Goal: Task Accomplishment & Management: Manage account settings

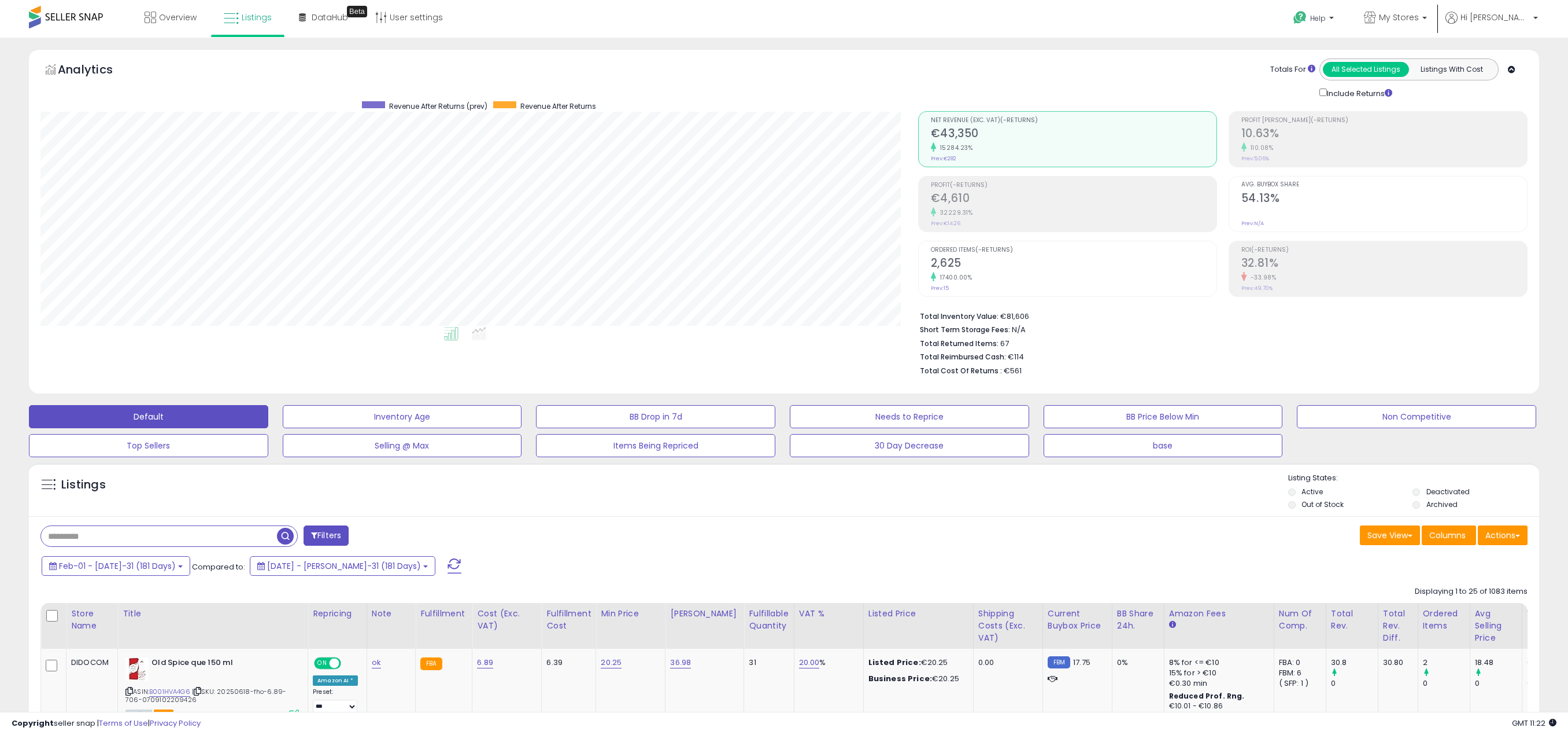
scroll to position [237, 877]
click at [1523, 19] on span "Hi [PERSON_NAME]" at bounding box center [1495, 17] width 69 height 12
click at [1515, 66] on link "Account" at bounding box center [1511, 61] width 30 height 11
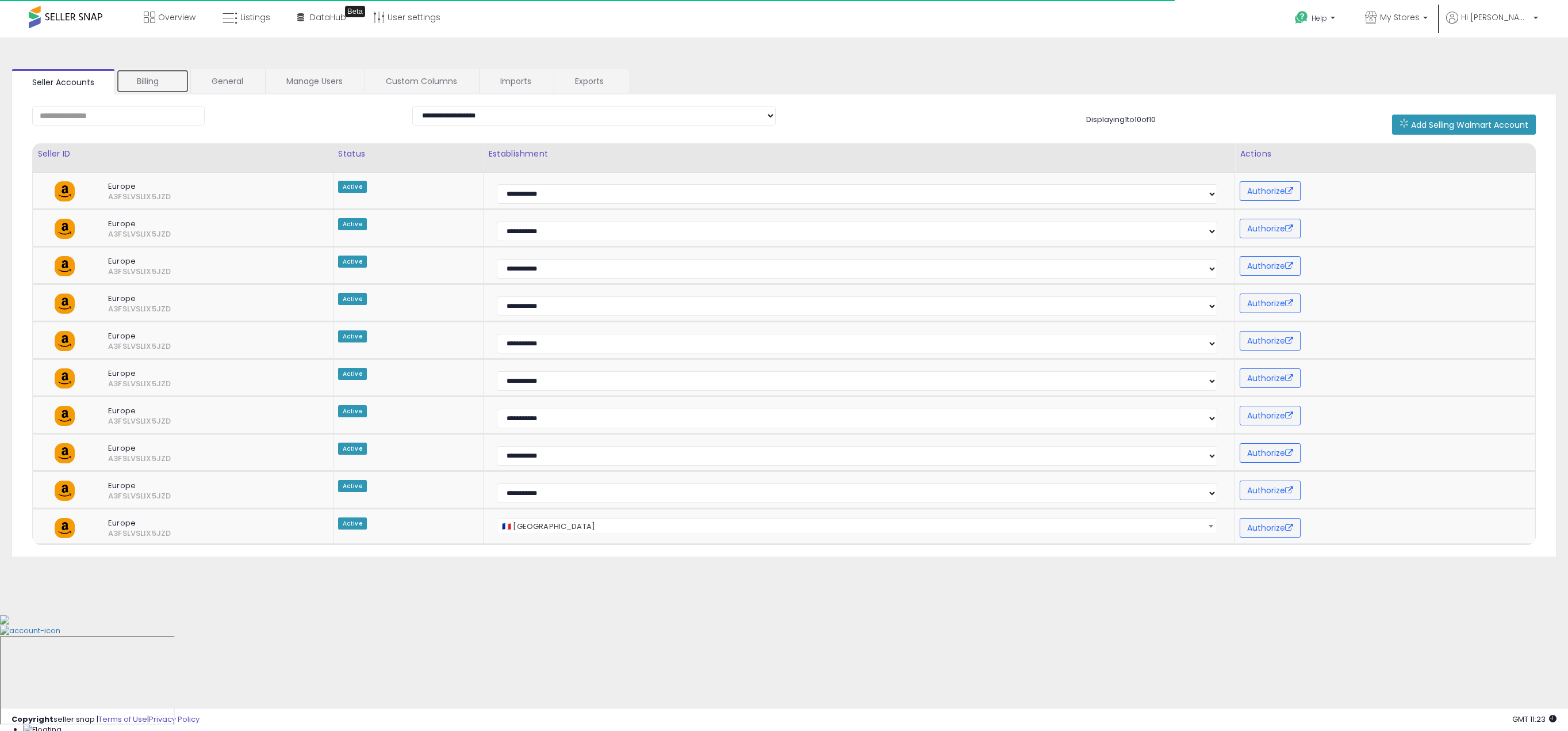
click at [156, 78] on link "Billing" at bounding box center [153, 81] width 73 height 24
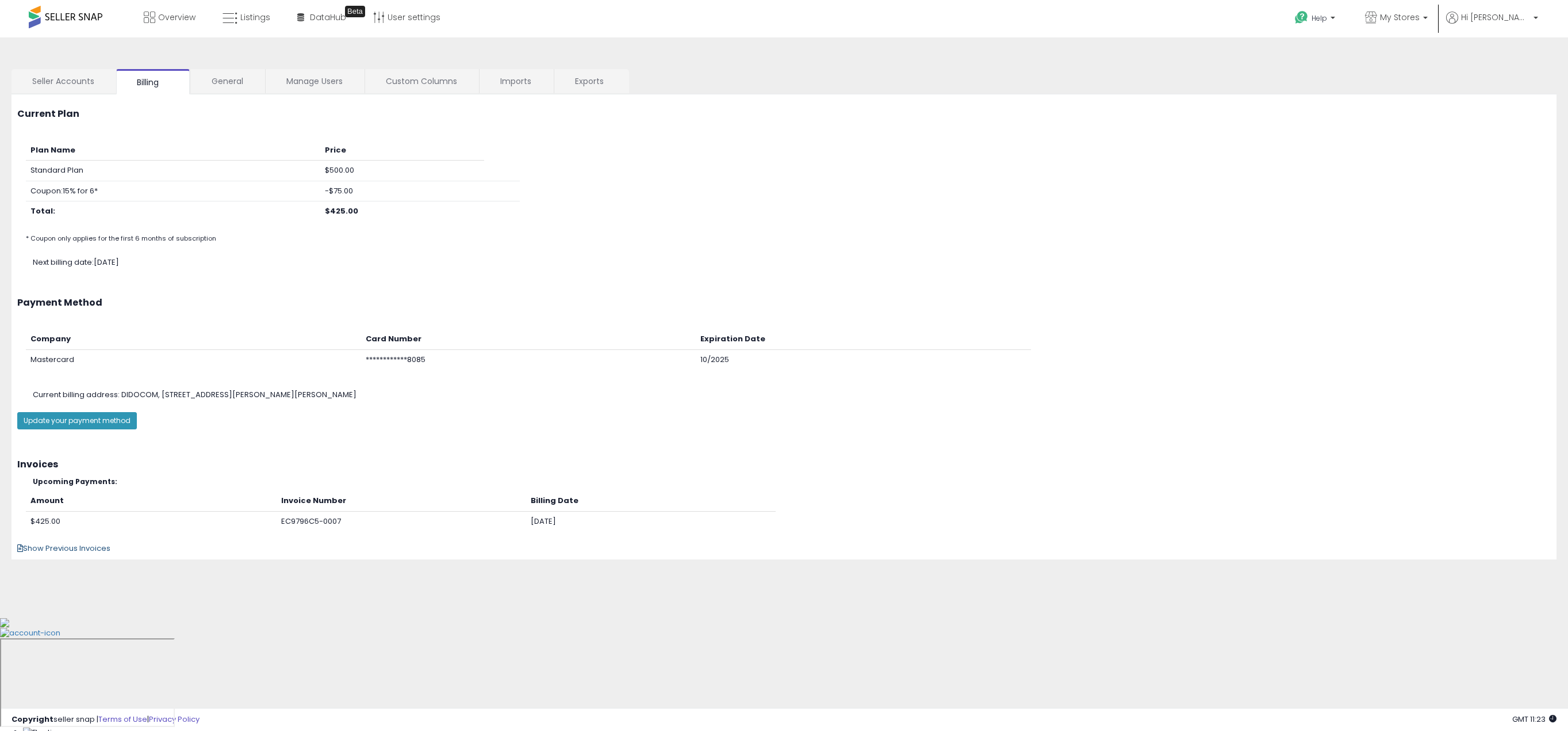
click at [71, 546] on span "Show Previous Invoices" at bounding box center [64, 548] width 93 height 11
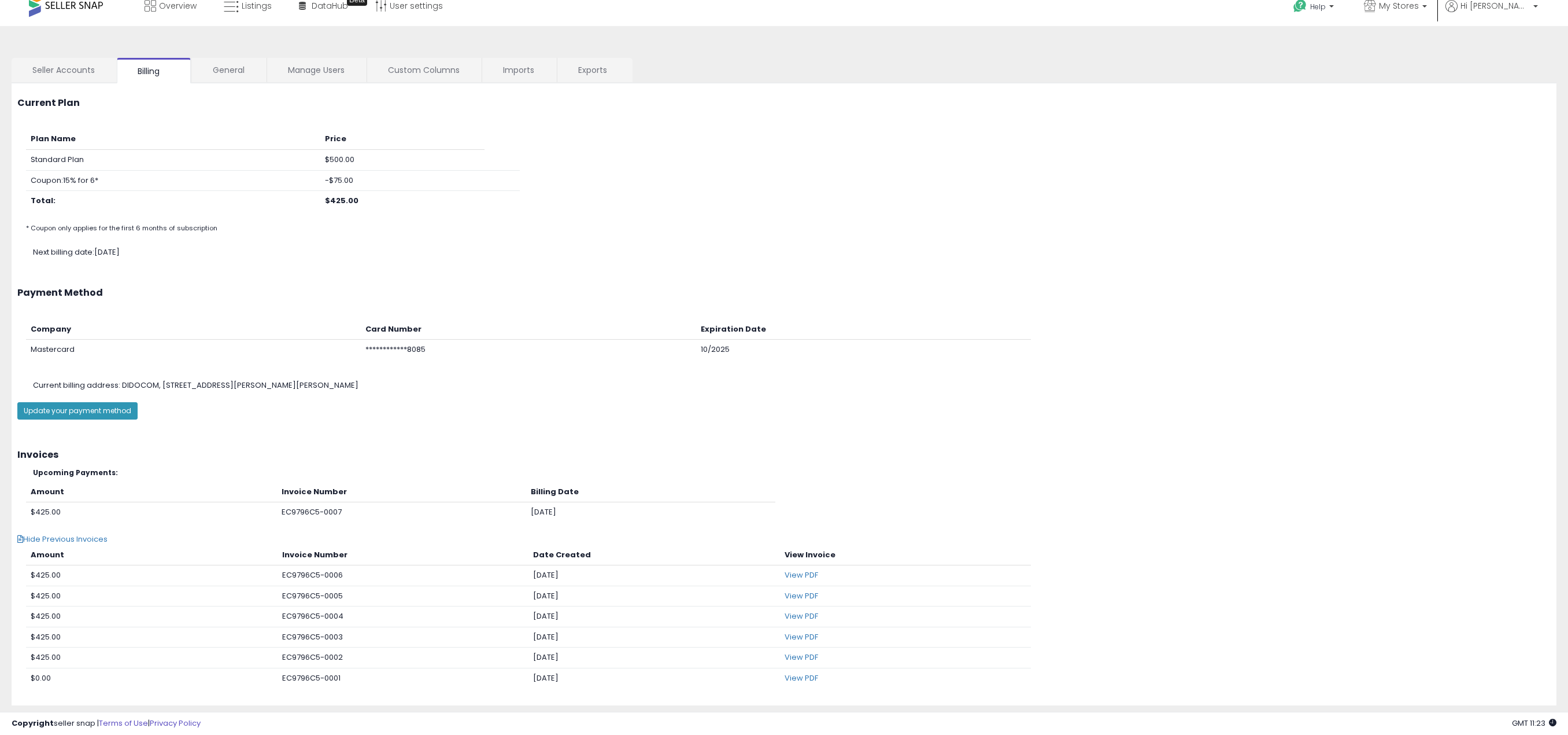
scroll to position [40, 0]
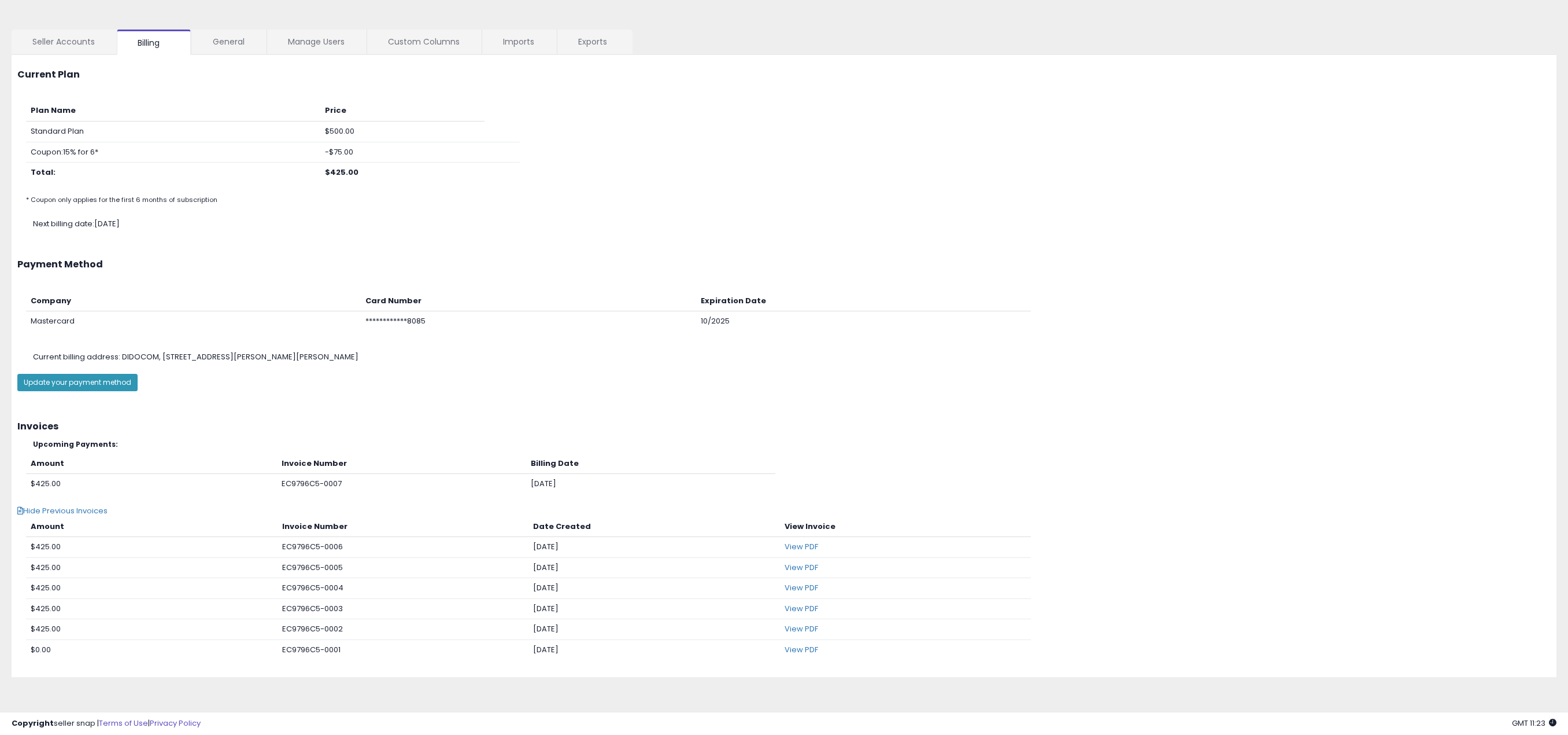
click at [45, 629] on td "$425.00" at bounding box center [152, 629] width 252 height 21
click at [42, 608] on td "$425.00" at bounding box center [152, 608] width 252 height 21
click at [44, 587] on td "$425.00" at bounding box center [152, 588] width 252 height 21
click at [45, 567] on td "$425.00" at bounding box center [152, 567] width 252 height 21
click at [42, 546] on td "$425.00" at bounding box center [152, 547] width 252 height 21
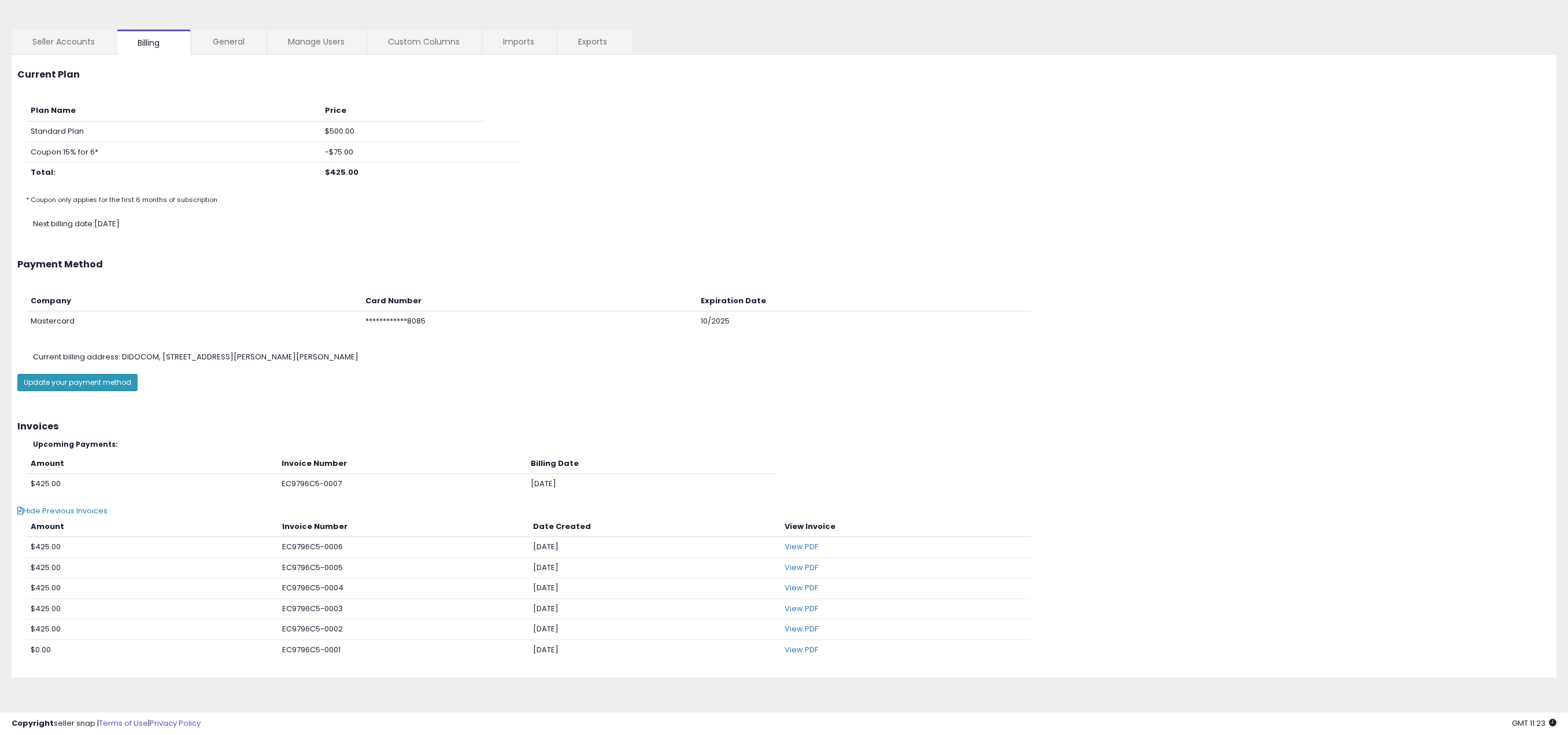
click at [51, 630] on td "$425.00" at bounding box center [152, 629] width 252 height 21
click at [48, 607] on td "$425.00" at bounding box center [152, 608] width 252 height 21
click at [51, 585] on td "$425.00" at bounding box center [152, 588] width 252 height 21
click at [51, 568] on td "$425.00" at bounding box center [152, 567] width 252 height 21
click at [48, 546] on td "$425.00" at bounding box center [152, 547] width 252 height 21
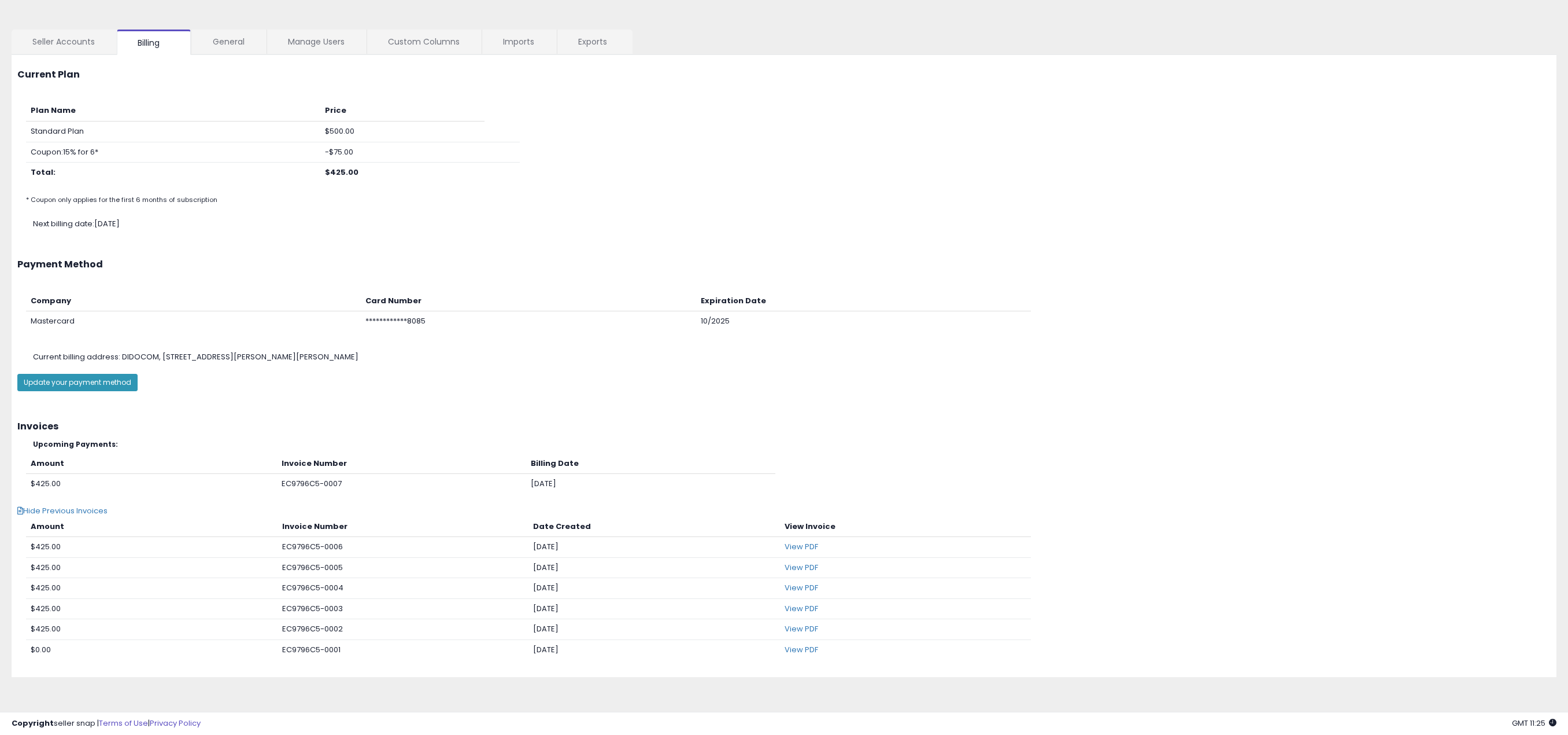
click at [54, 629] on td "$425.00" at bounding box center [152, 629] width 252 height 21
click at [52, 609] on td "$425.00" at bounding box center [152, 608] width 252 height 21
click at [52, 587] on td "$425.00" at bounding box center [152, 588] width 252 height 21
click at [45, 565] on td "$425.00" at bounding box center [152, 567] width 252 height 21
click at [45, 549] on td "$425.00" at bounding box center [152, 547] width 252 height 21
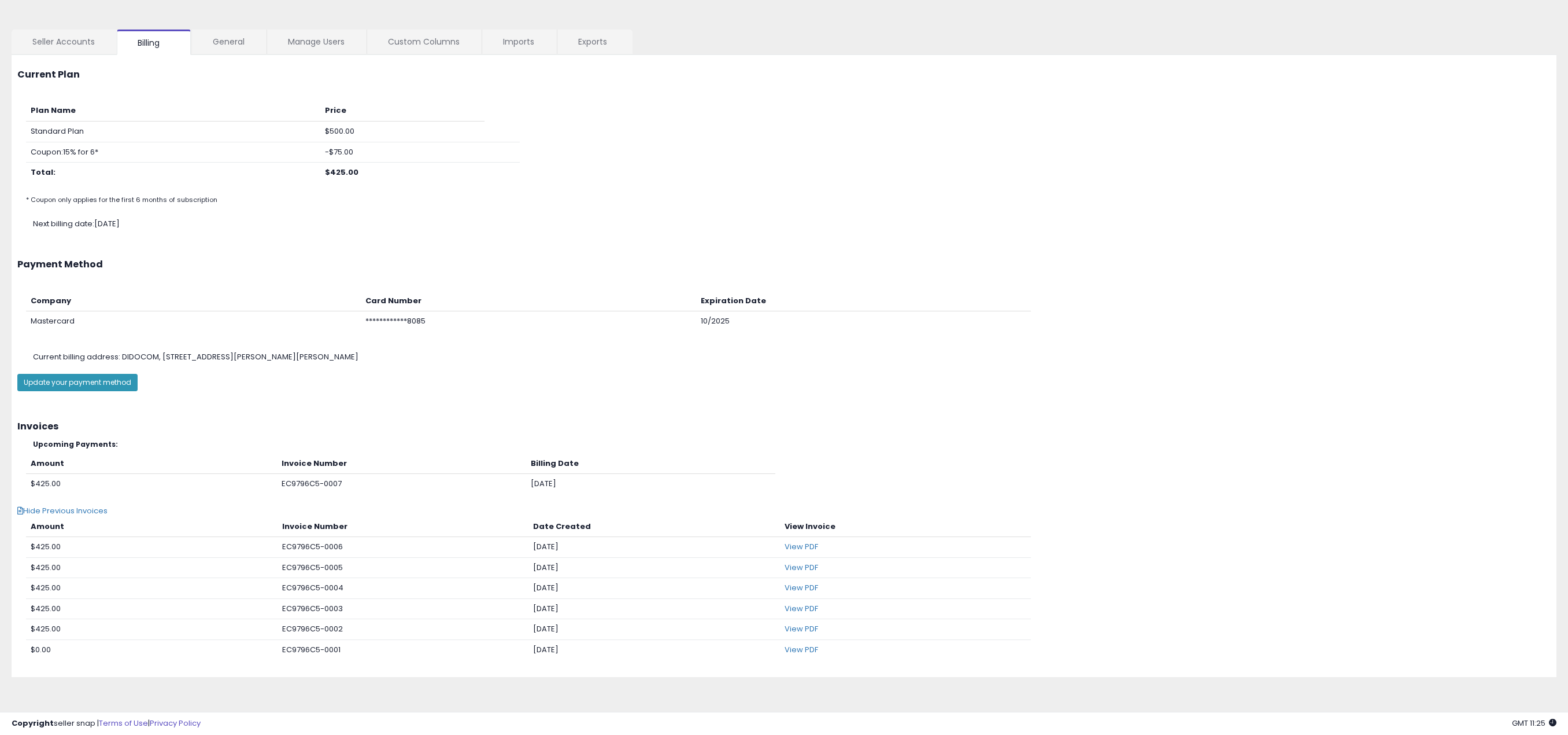
click at [47, 484] on td "$425.00" at bounding box center [152, 484] width 251 height 20
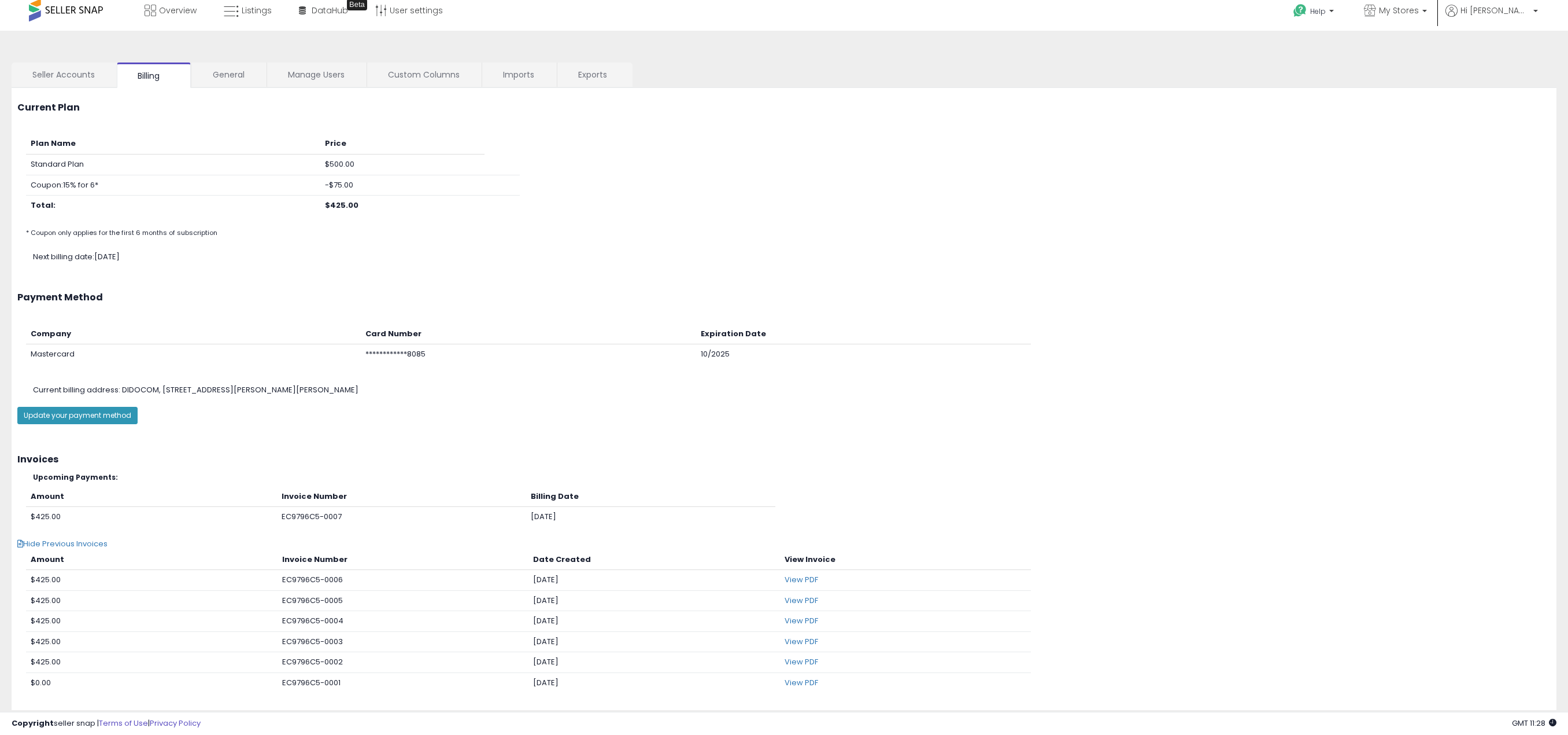
scroll to position [0, 0]
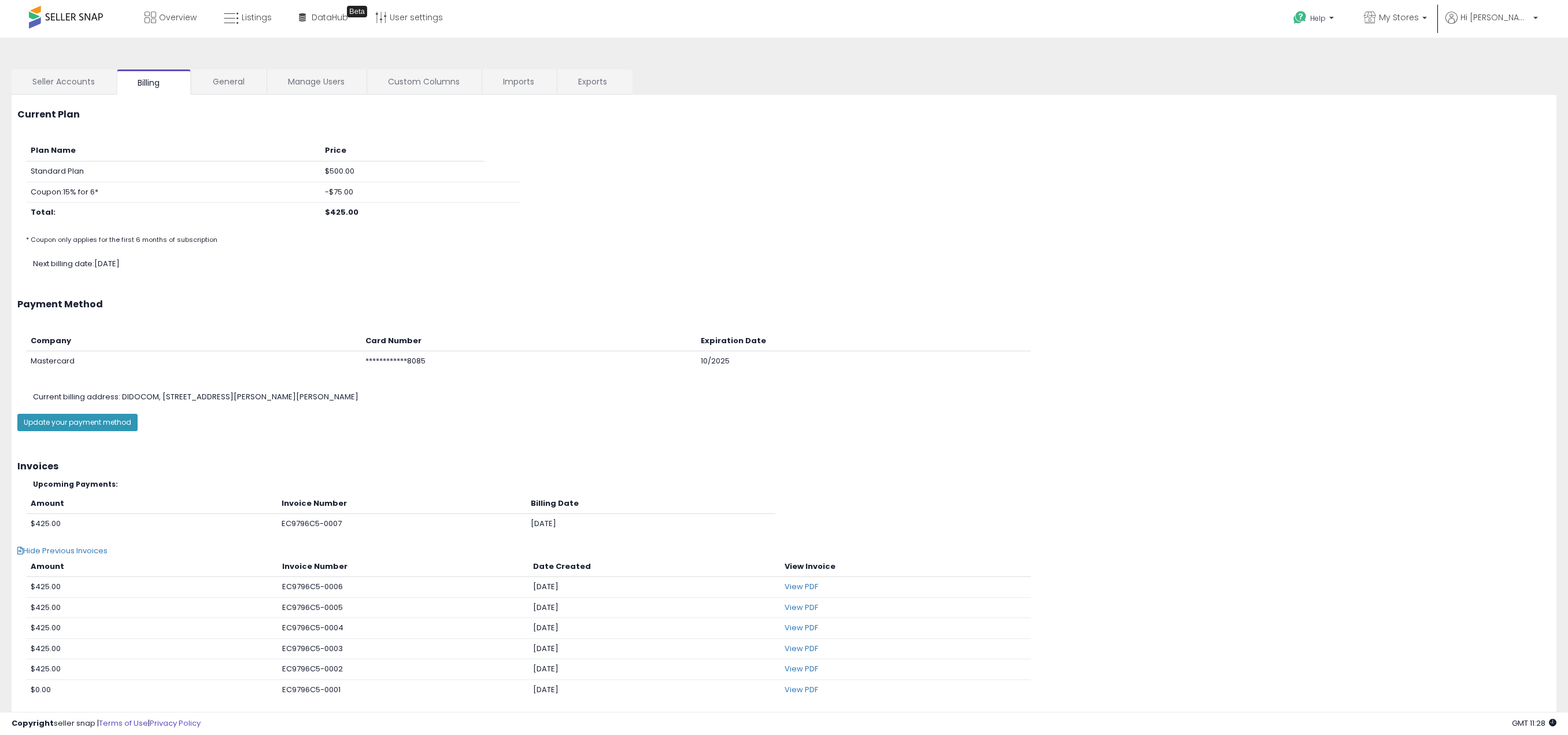
click at [71, 19] on span at bounding box center [66, 17] width 74 height 22
click at [174, 17] on span "Overview" at bounding box center [178, 17] width 38 height 12
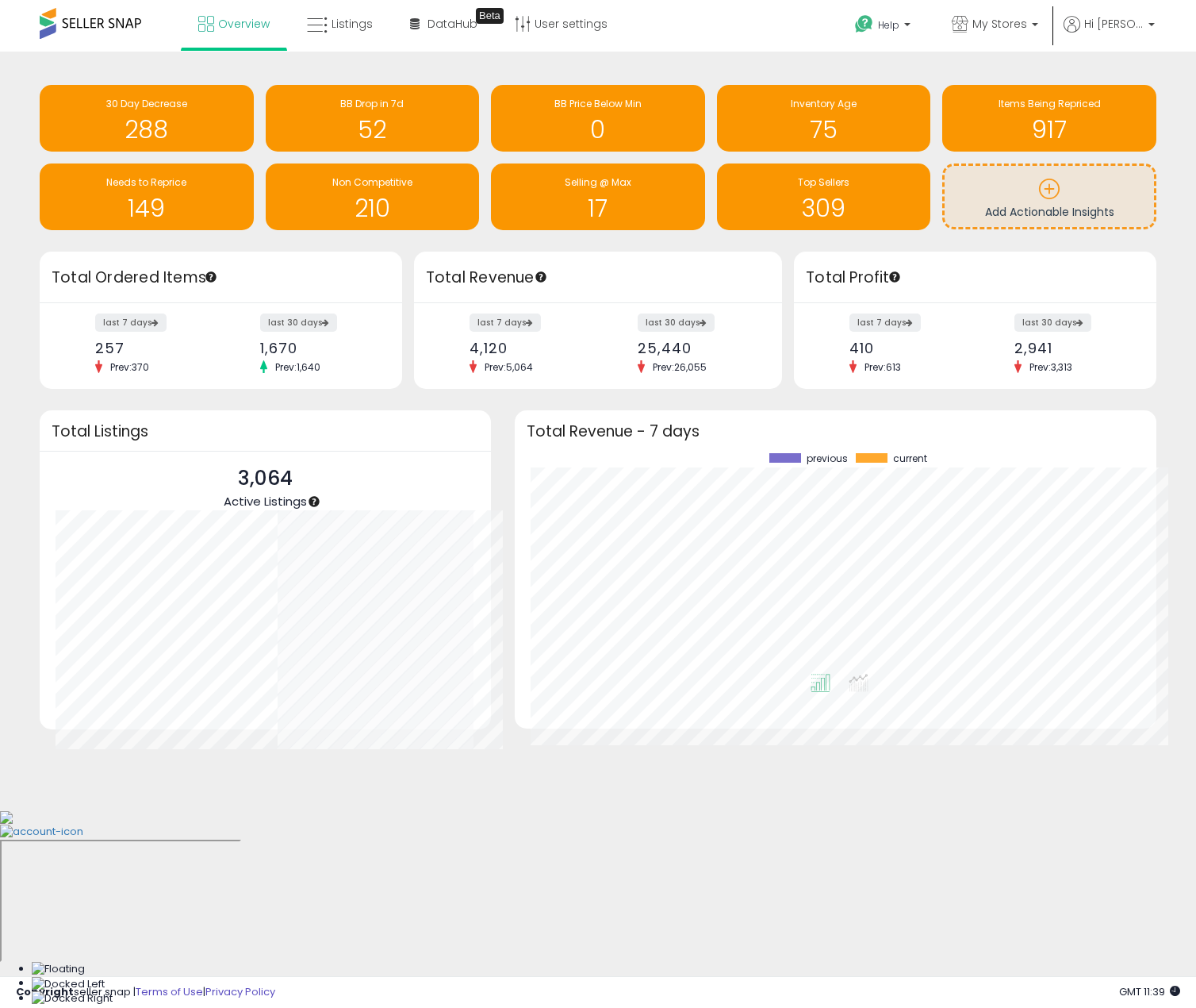
scroll to position [793152, 793000]
click at [334, 26] on span "Listings" at bounding box center [352, 24] width 42 height 16
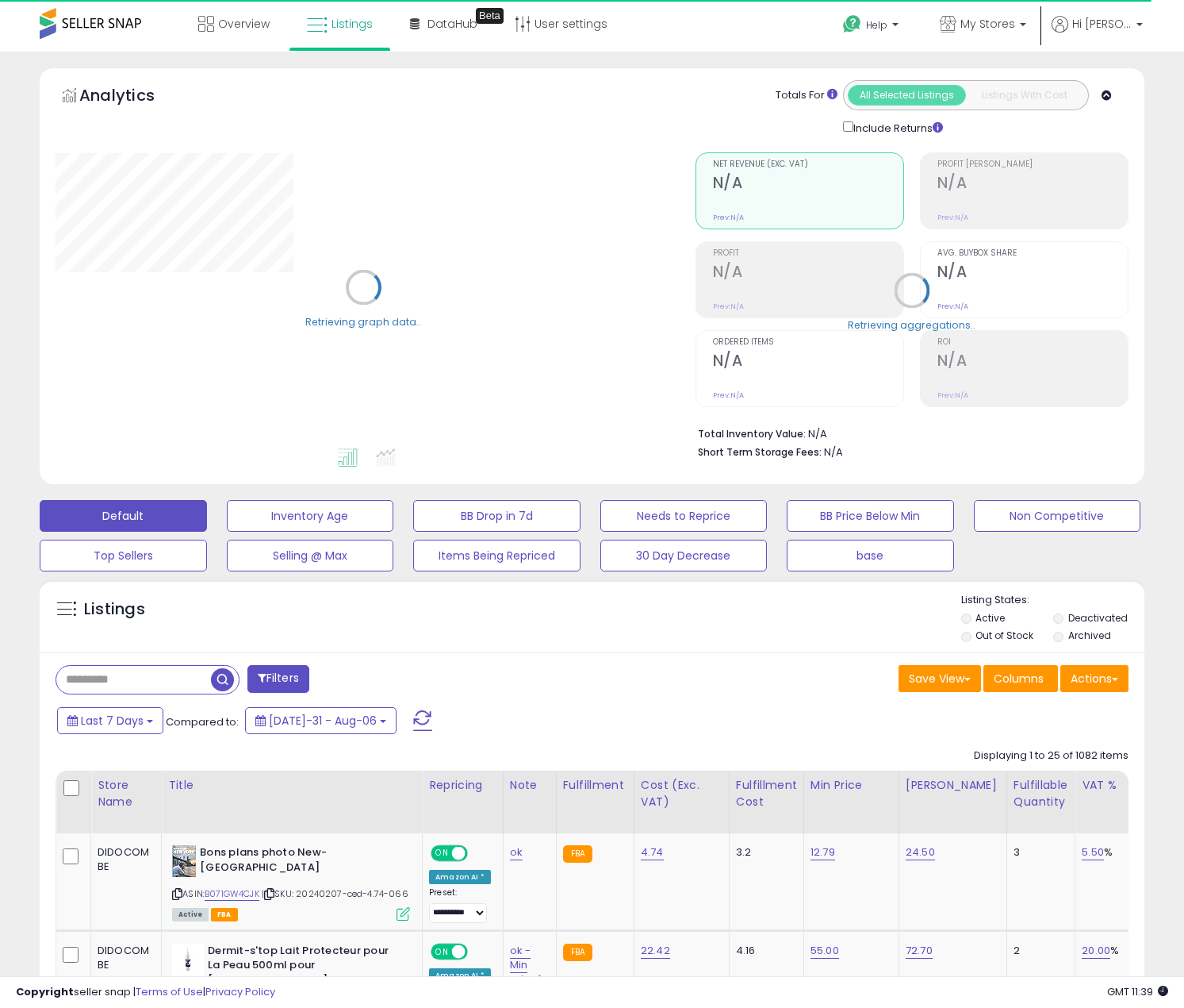
click at [110, 683] on input "text" at bounding box center [134, 679] width 154 height 28
paste input "**********"
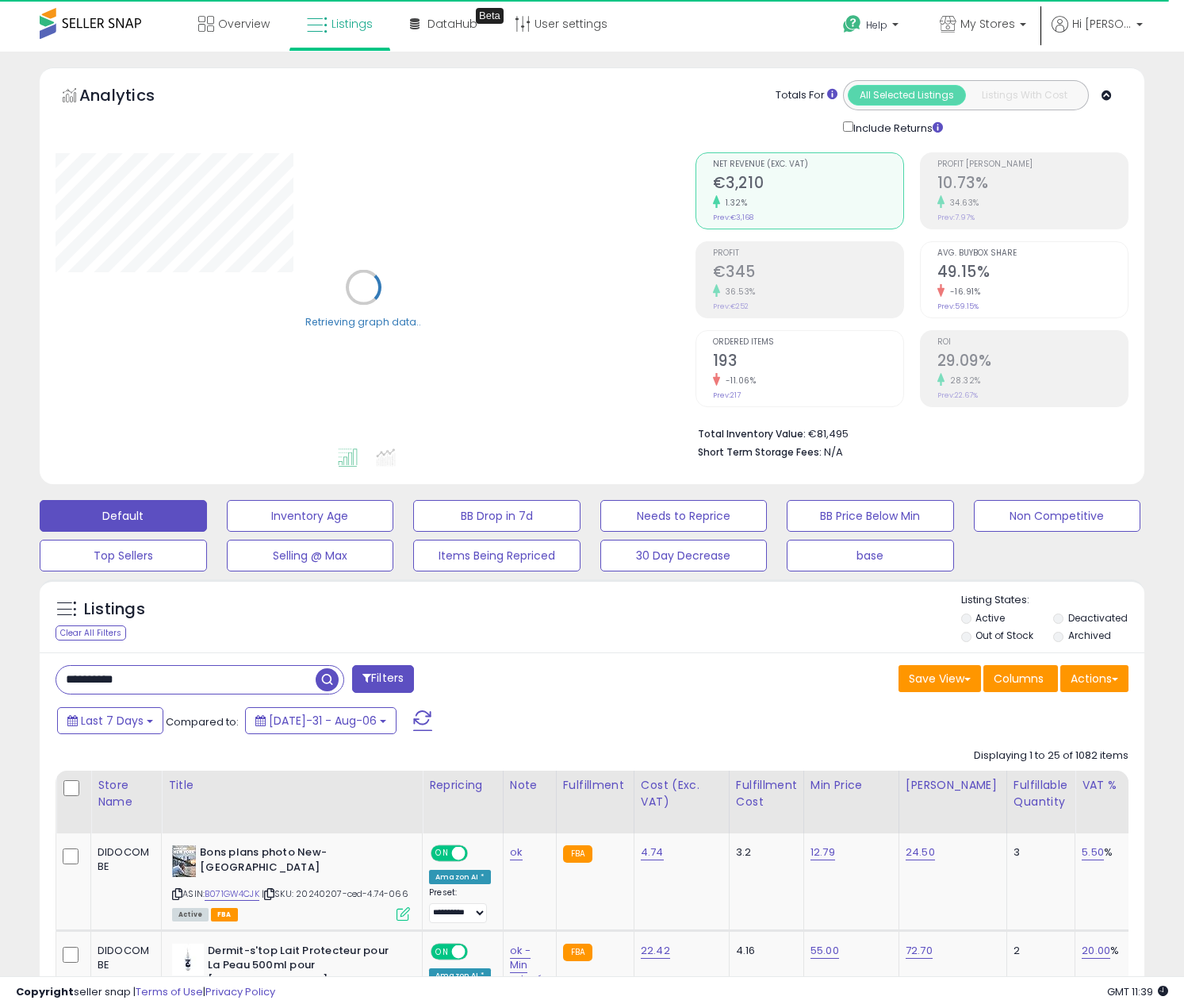
type input "**********"
click at [319, 677] on span "button" at bounding box center [327, 679] width 23 height 23
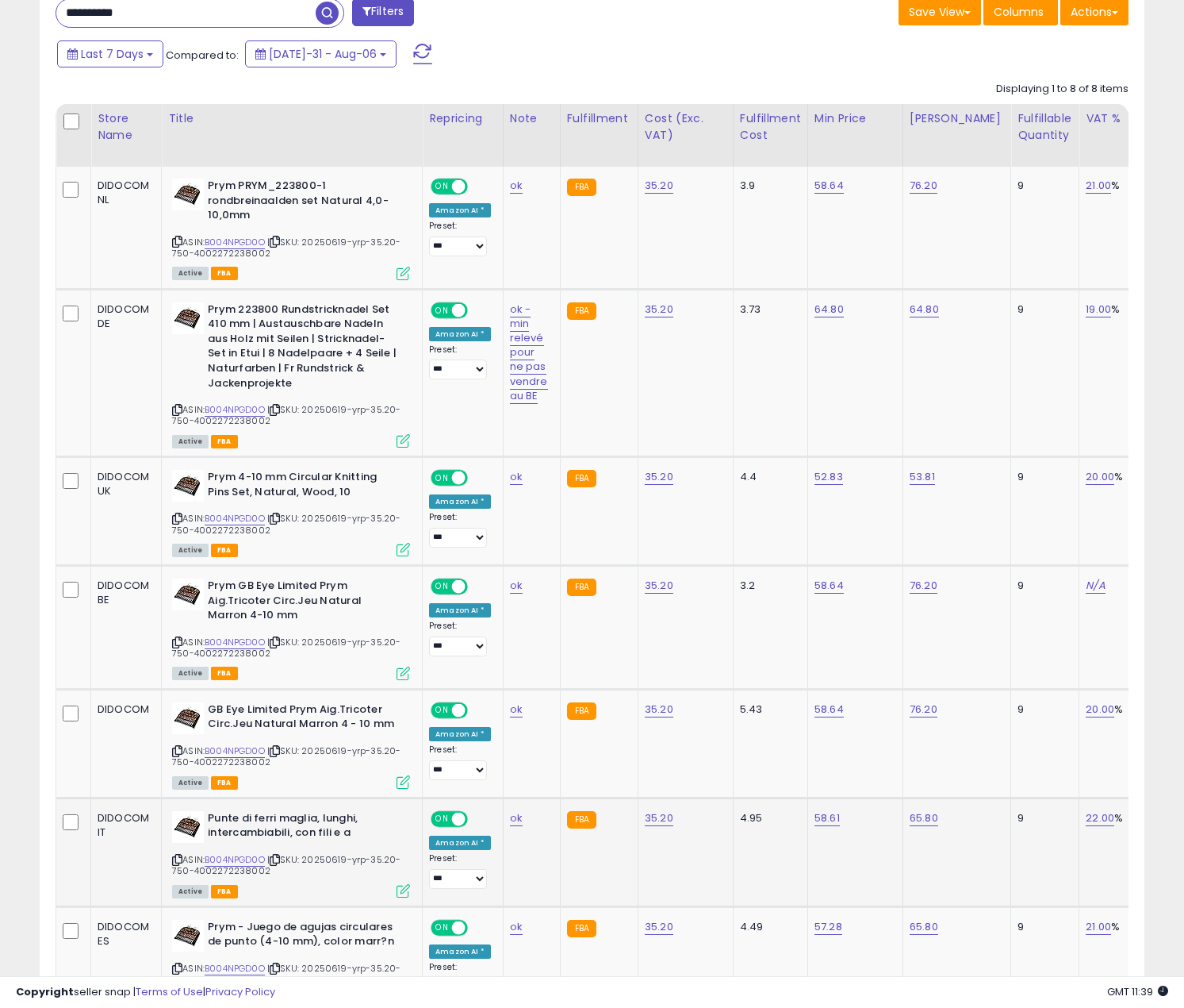
scroll to position [714, 0]
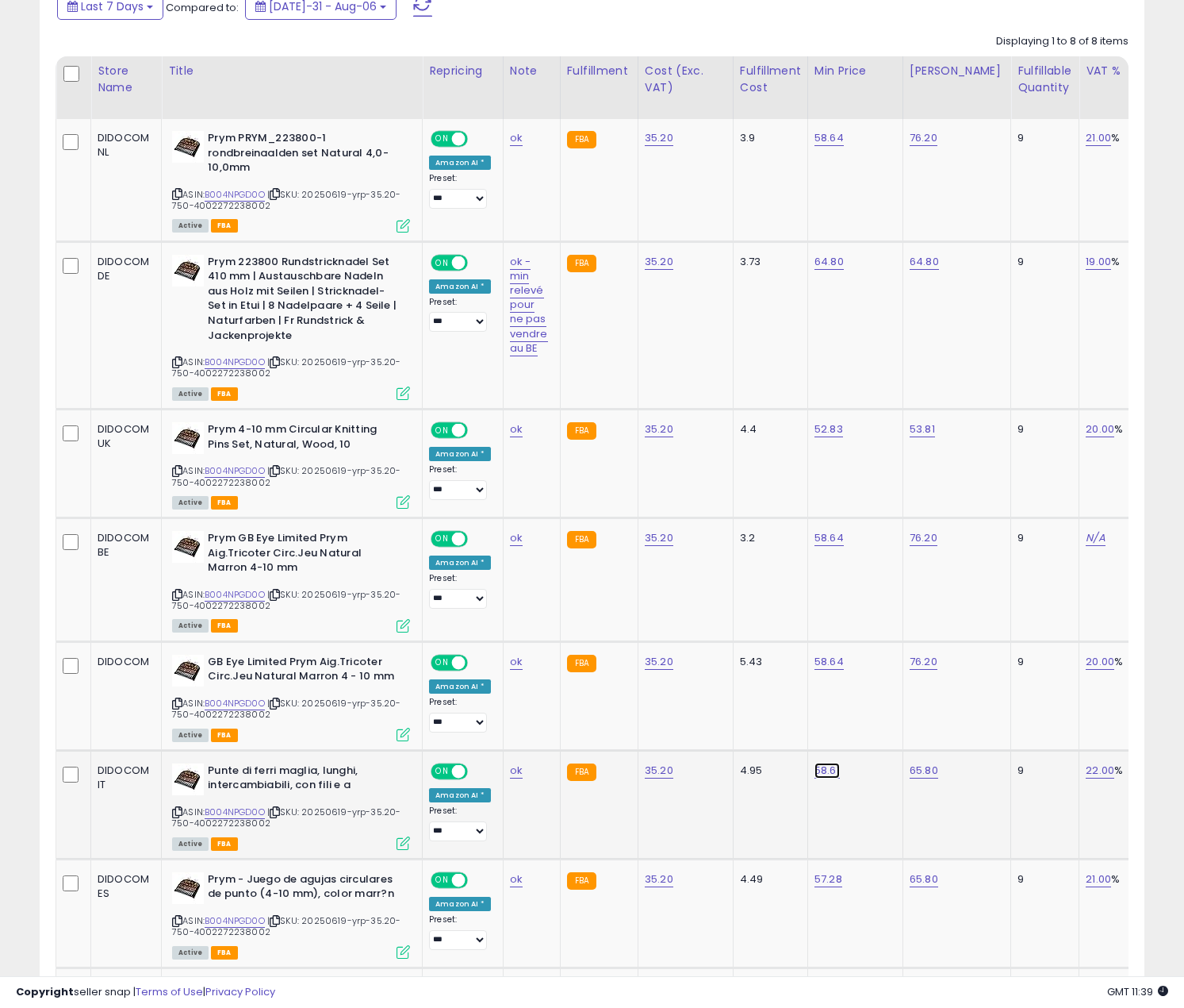
click at [824, 146] on link "58.61" at bounding box center [830, 138] width 30 height 16
click at [732, 731] on input "*****" at bounding box center [774, 731] width 142 height 27
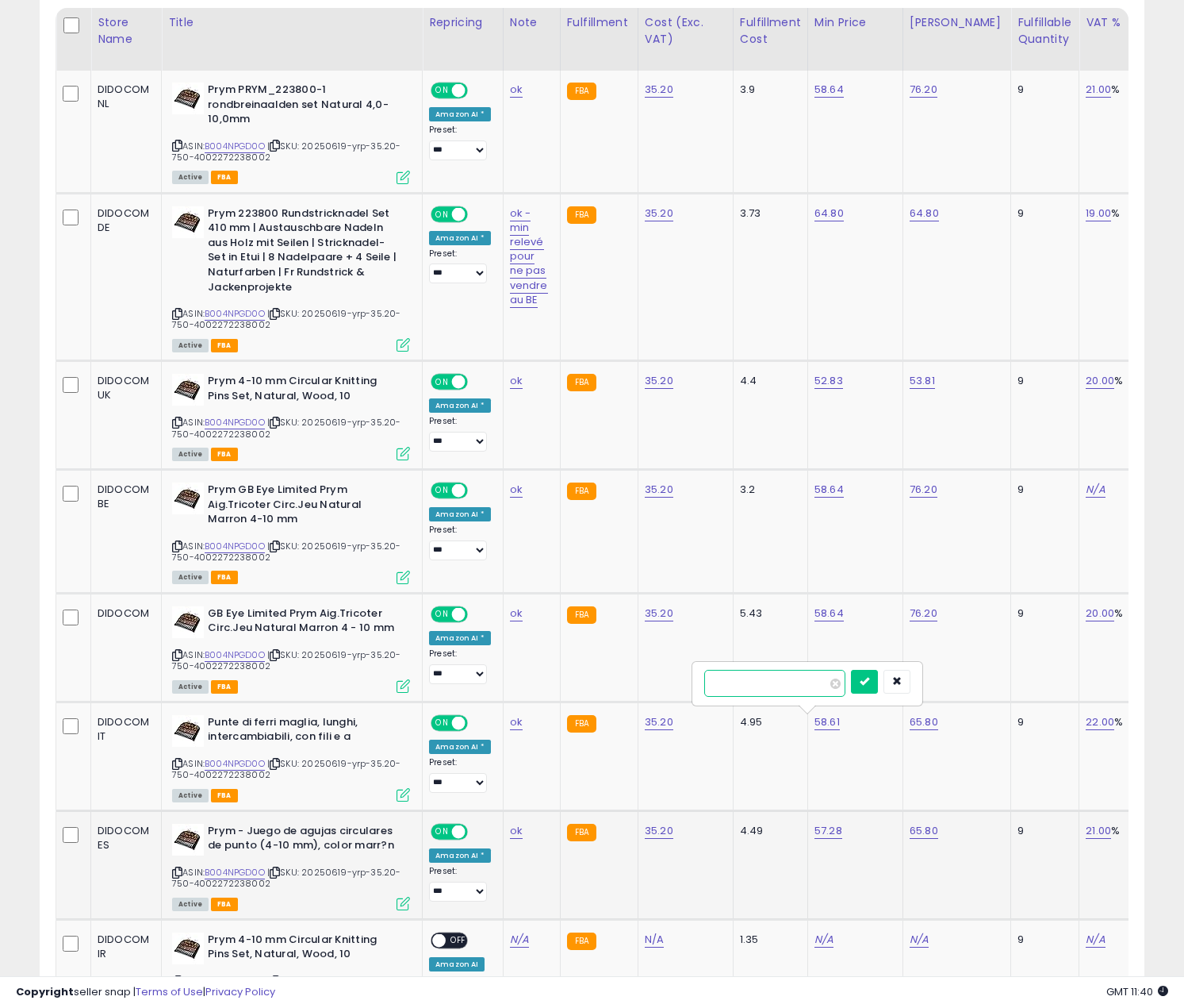
scroll to position [872, 0]
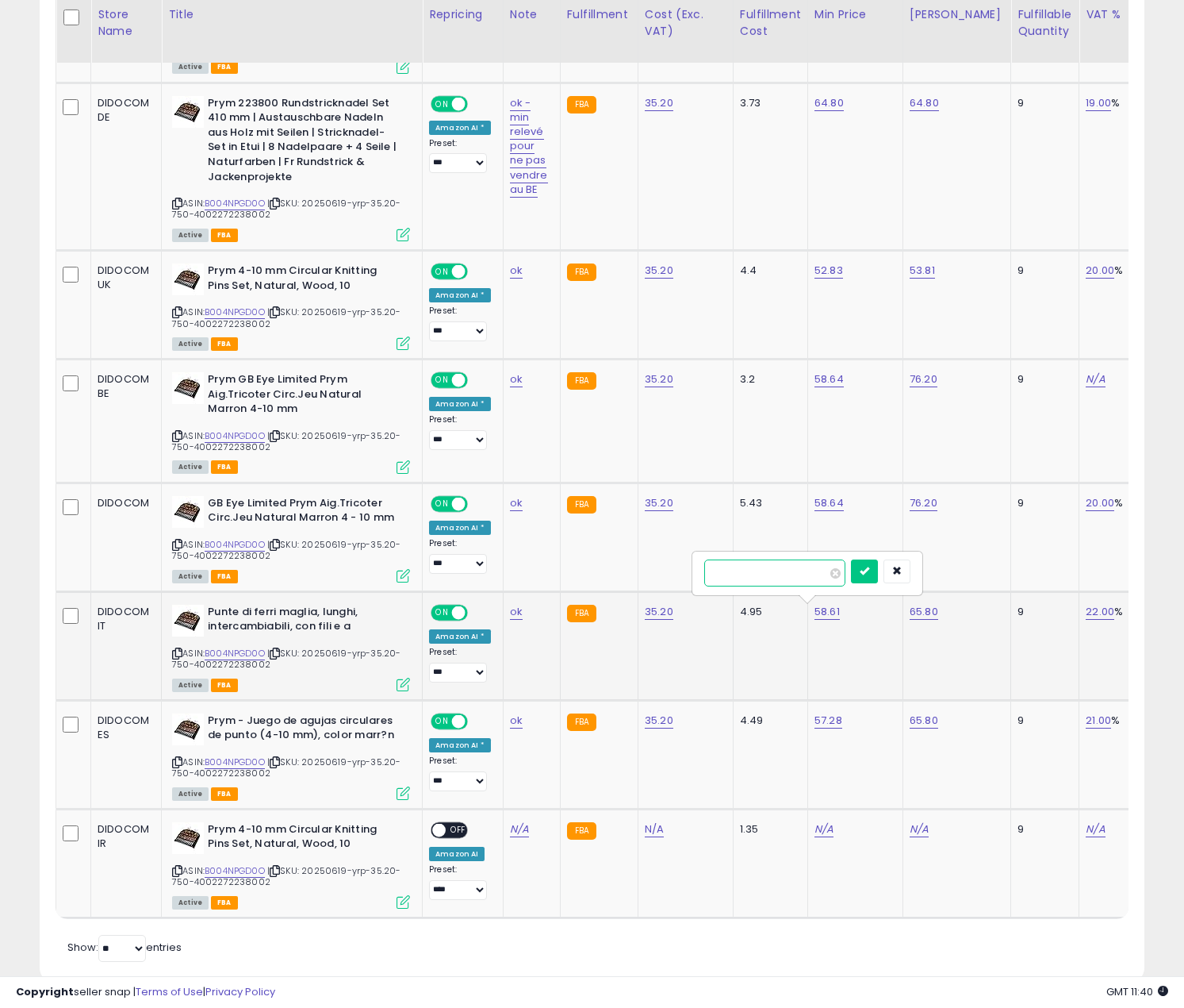
click at [720, 571] on input "*****" at bounding box center [774, 572] width 142 height 27
drag, startPoint x: 727, startPoint y: 572, endPoint x: 713, endPoint y: 572, distance: 14.0
click at [713, 572] on input "*****" at bounding box center [774, 572] width 142 height 27
drag, startPoint x: 724, startPoint y: 571, endPoint x: 716, endPoint y: 572, distance: 8.1
click at [716, 572] on input "*****" at bounding box center [774, 572] width 142 height 27
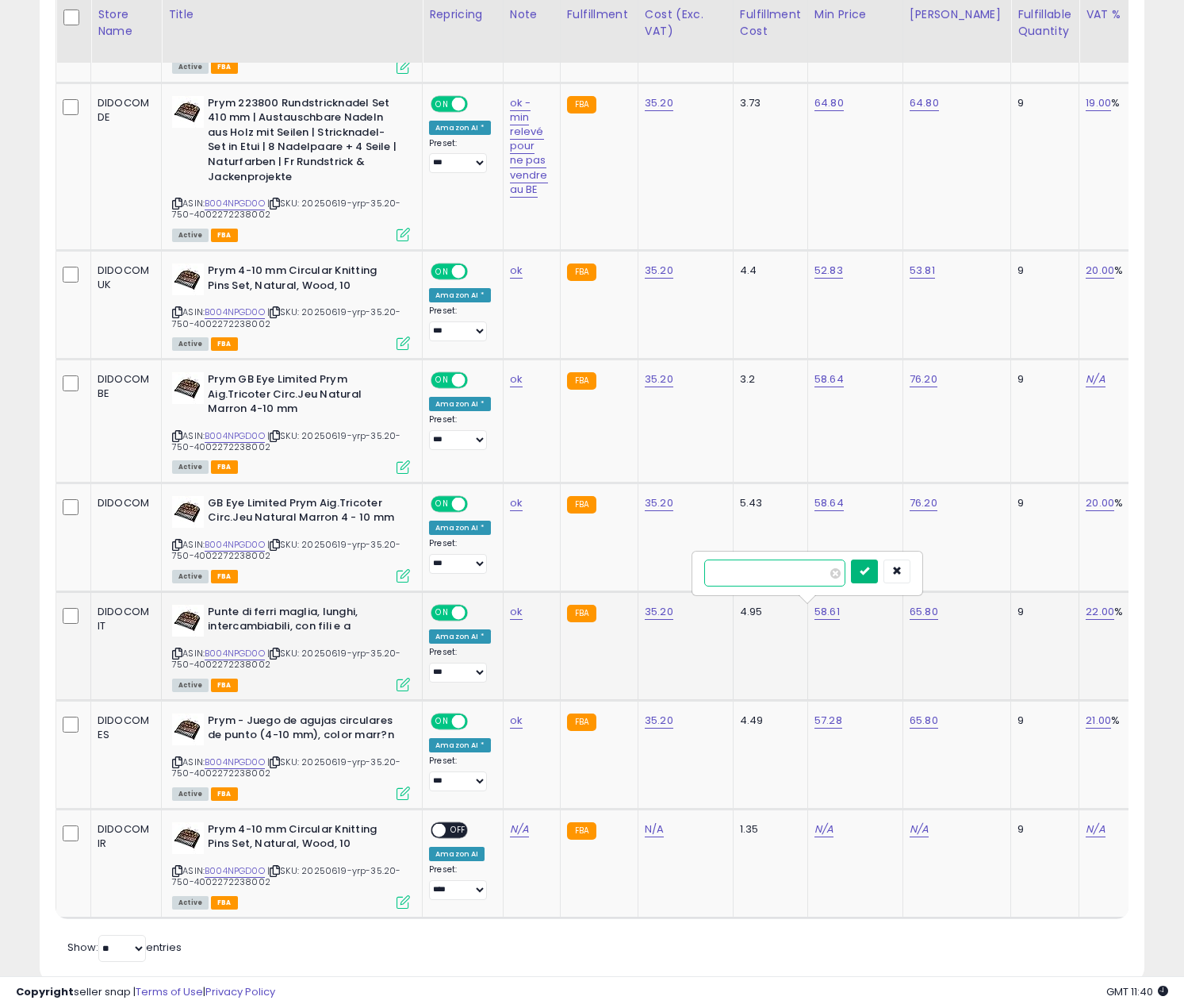
type input "*****"
click at [869, 571] on icon "submit" at bounding box center [864, 570] width 10 height 10
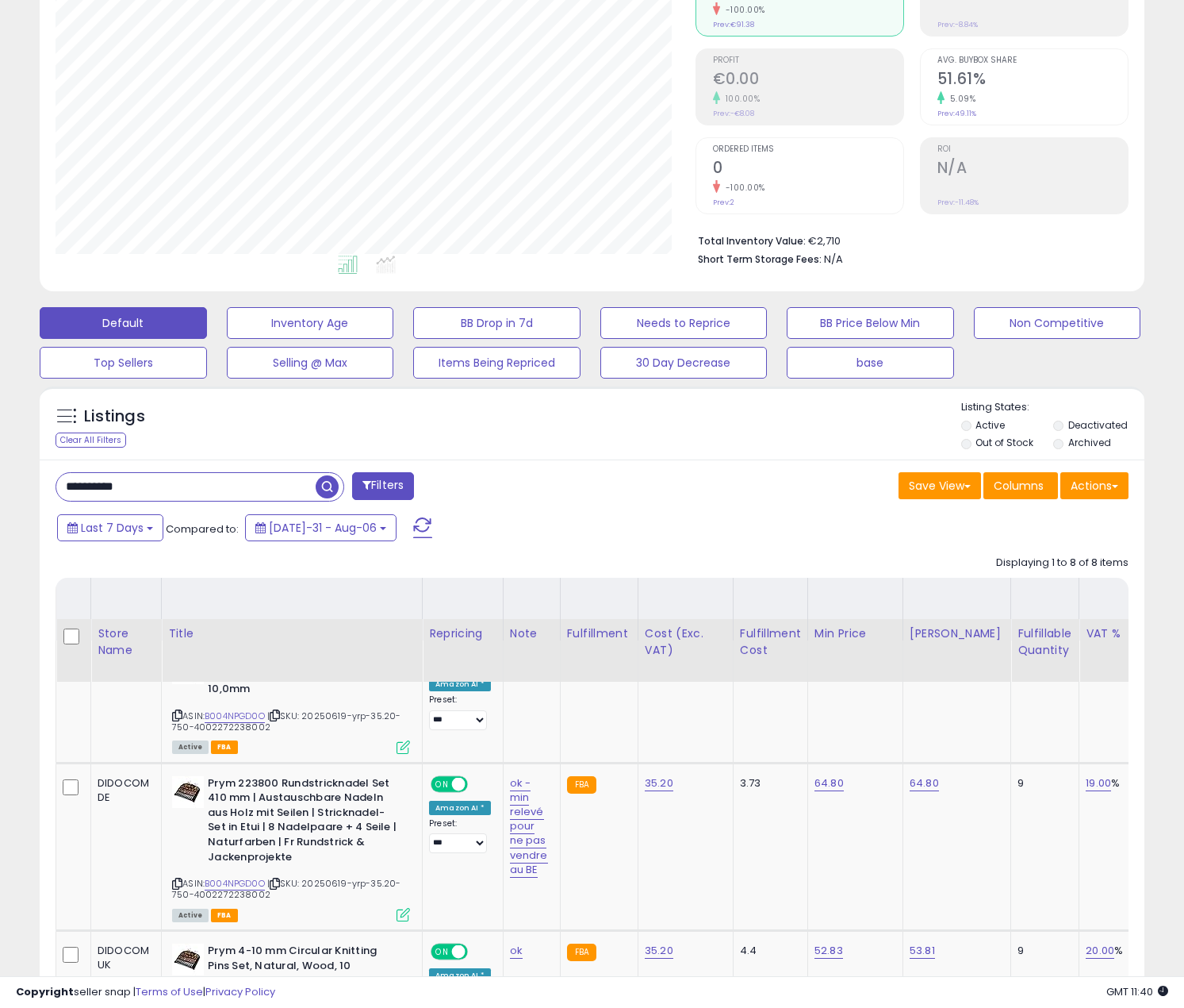
scroll to position [0, 0]
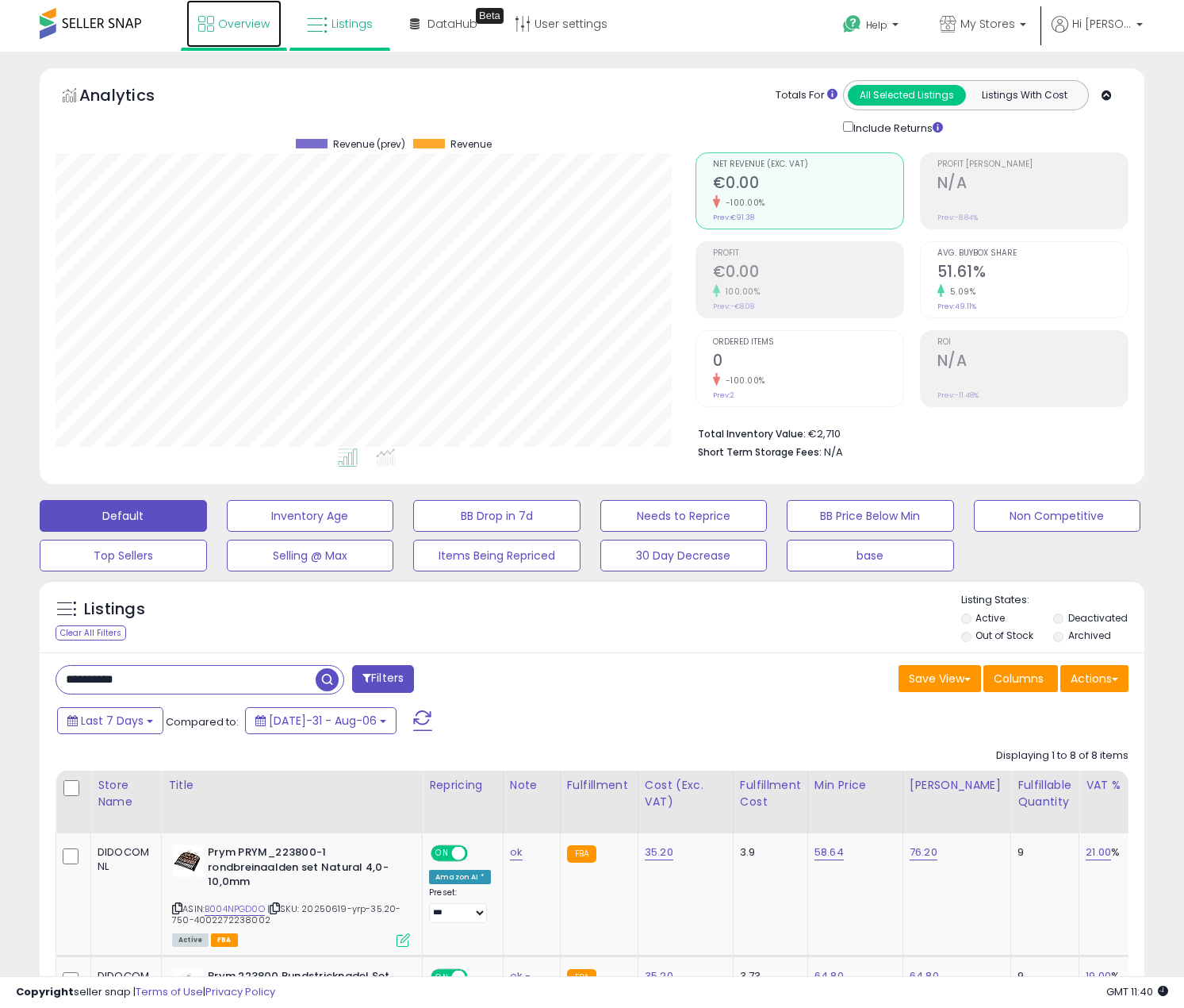
click at [222, 23] on span "Overview" at bounding box center [244, 24] width 51 height 16
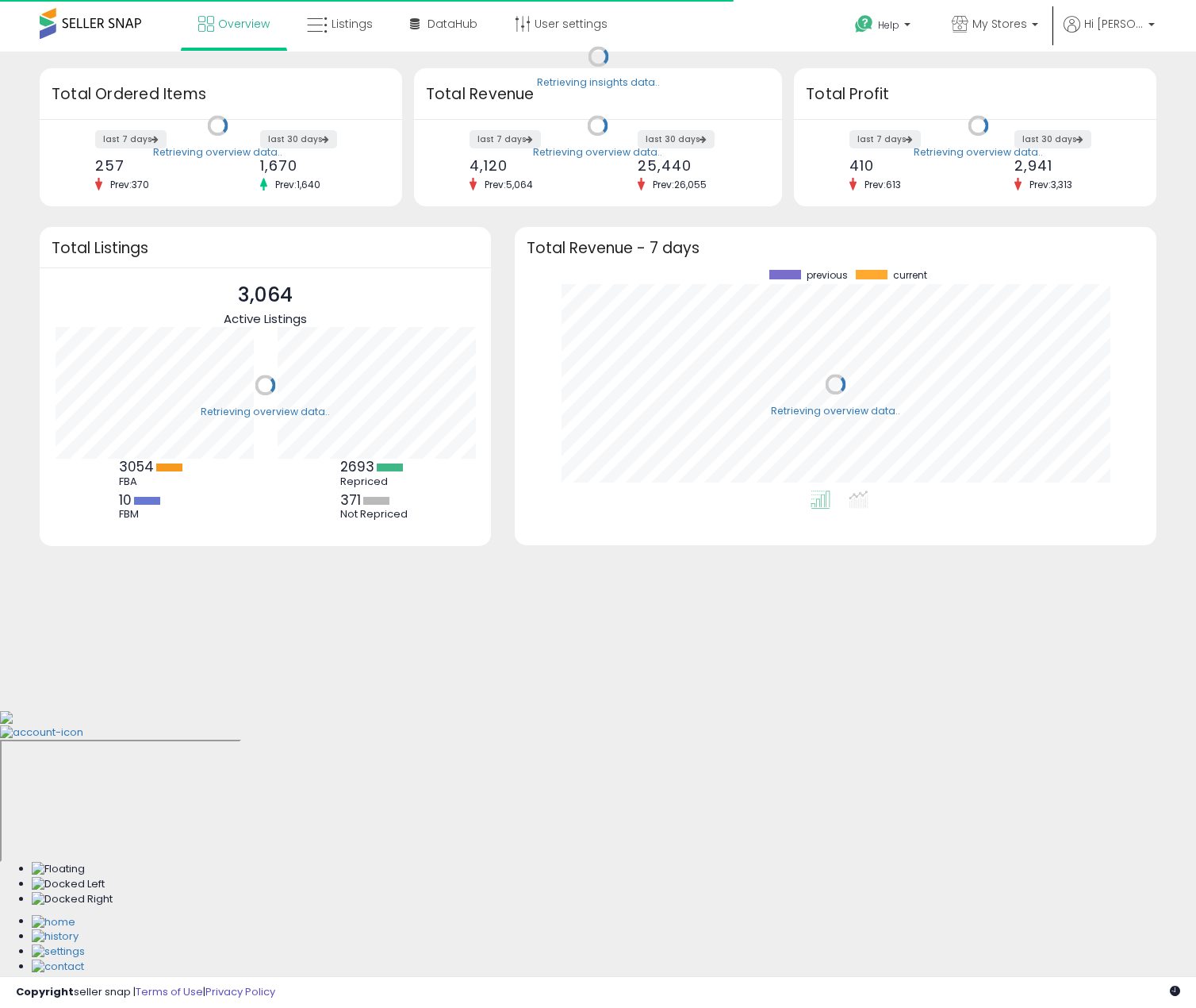
scroll to position [221, 610]
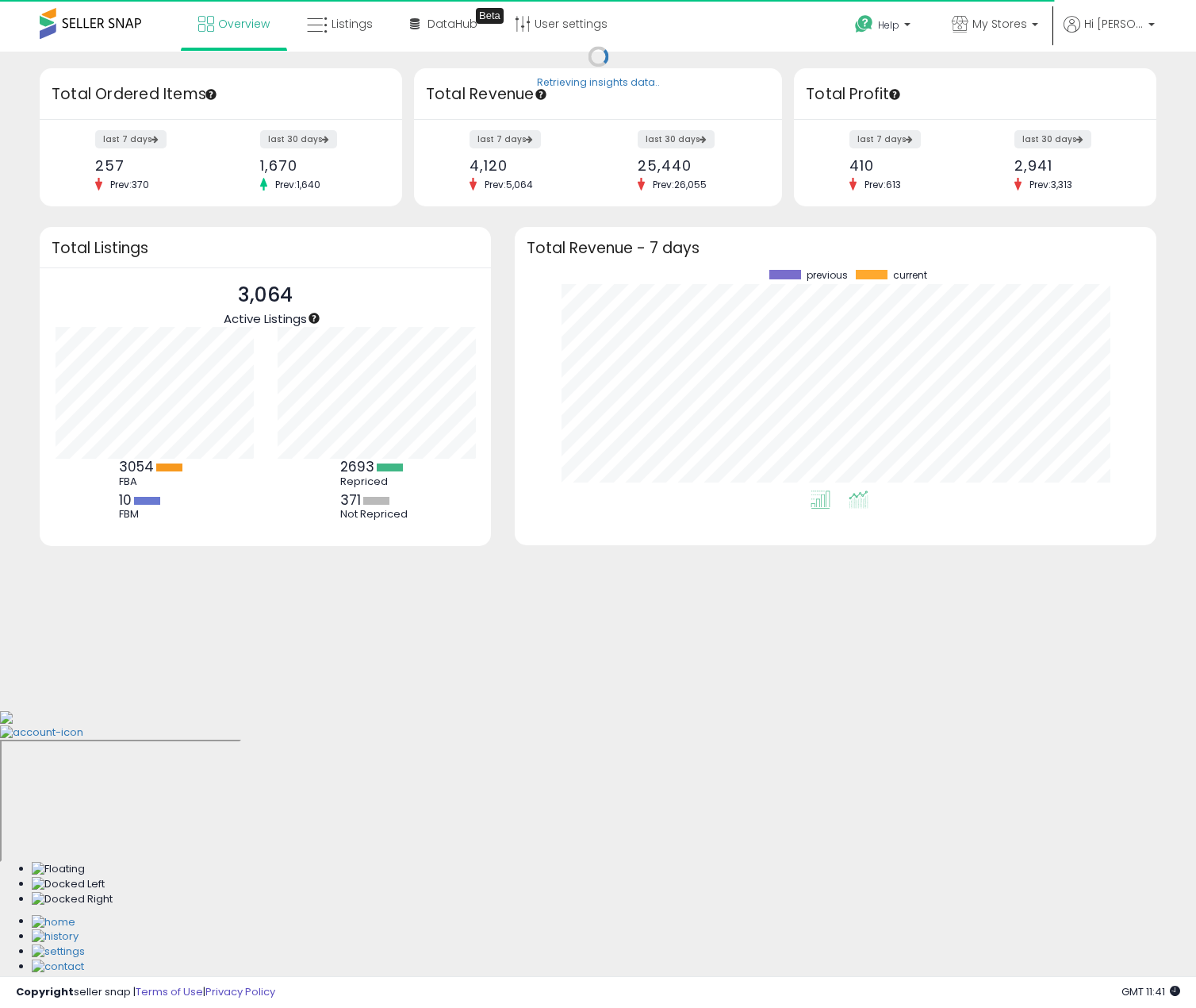
click at [864, 501] on icon at bounding box center [858, 499] width 20 height 18
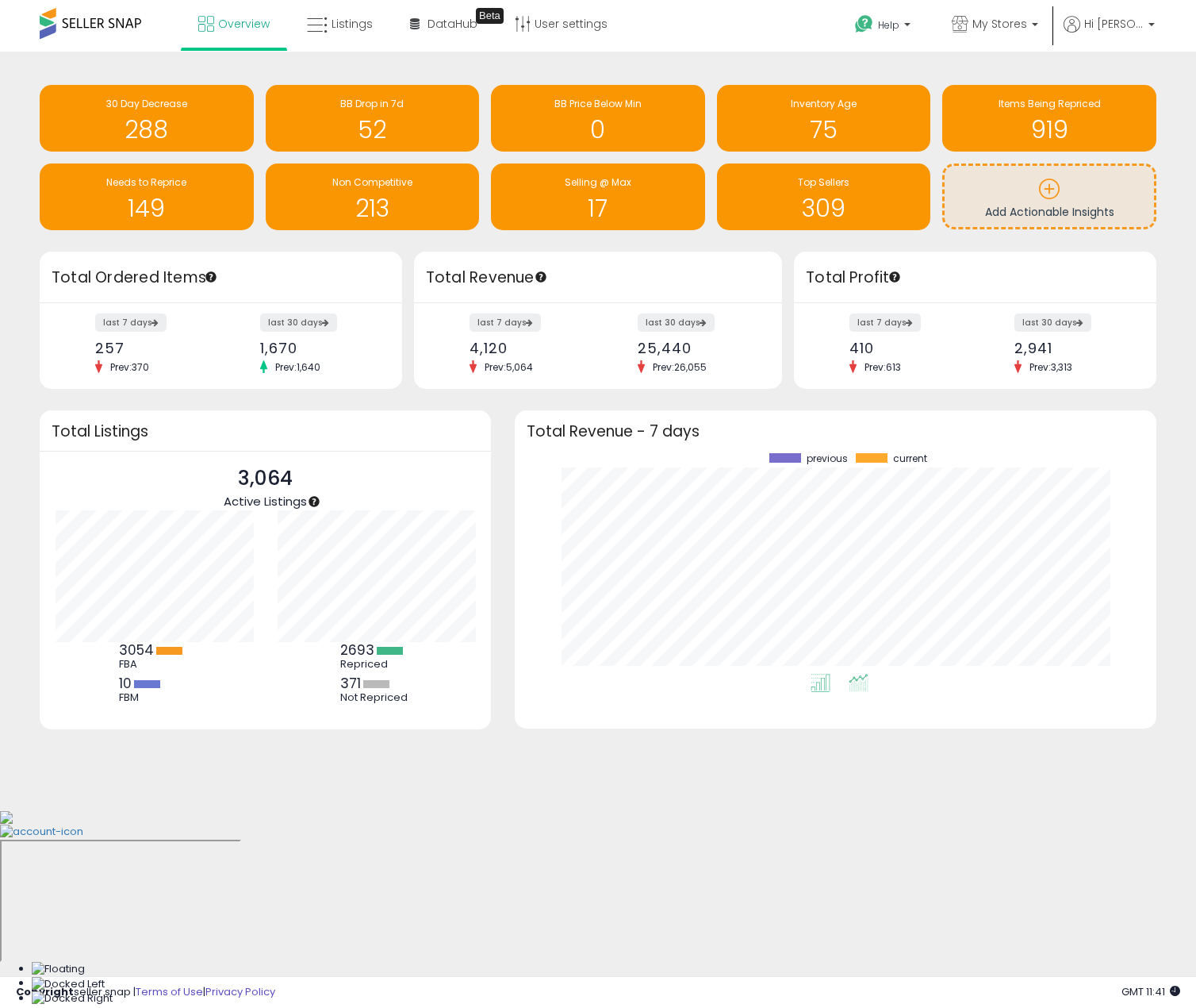
click at [820, 682] on icon at bounding box center [821, 682] width 20 height 18
click at [855, 675] on icon at bounding box center [858, 682] width 20 height 18
click at [819, 679] on icon at bounding box center [821, 682] width 20 height 18
click at [863, 681] on icon at bounding box center [858, 682] width 20 height 18
